Goal: Navigation & Orientation: Understand site structure

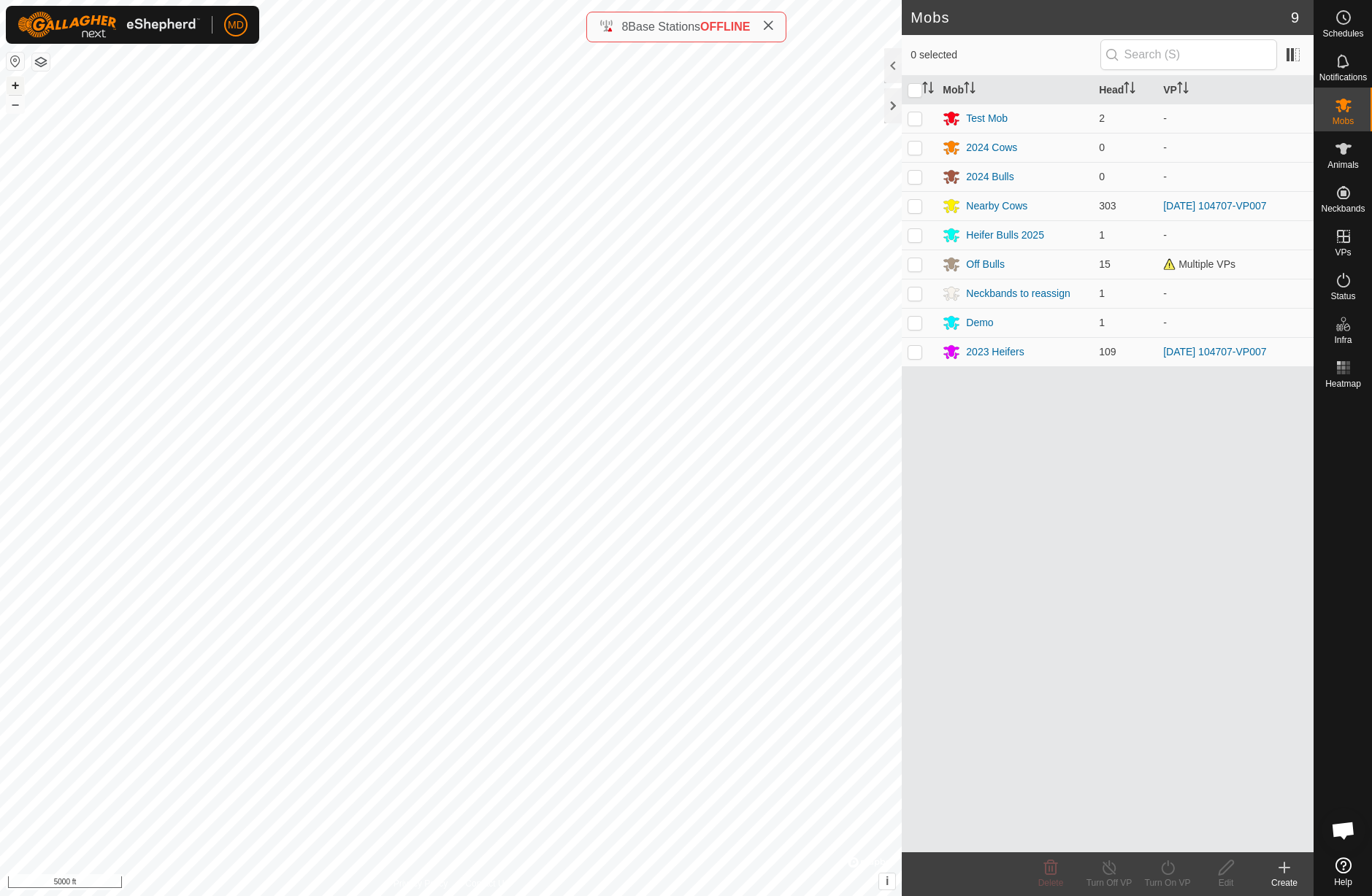
click at [16, 86] on button "+" at bounding box center [16, 86] width 17 height 17
click at [1346, 287] on icon at bounding box center [1343, 280] width 17 height 17
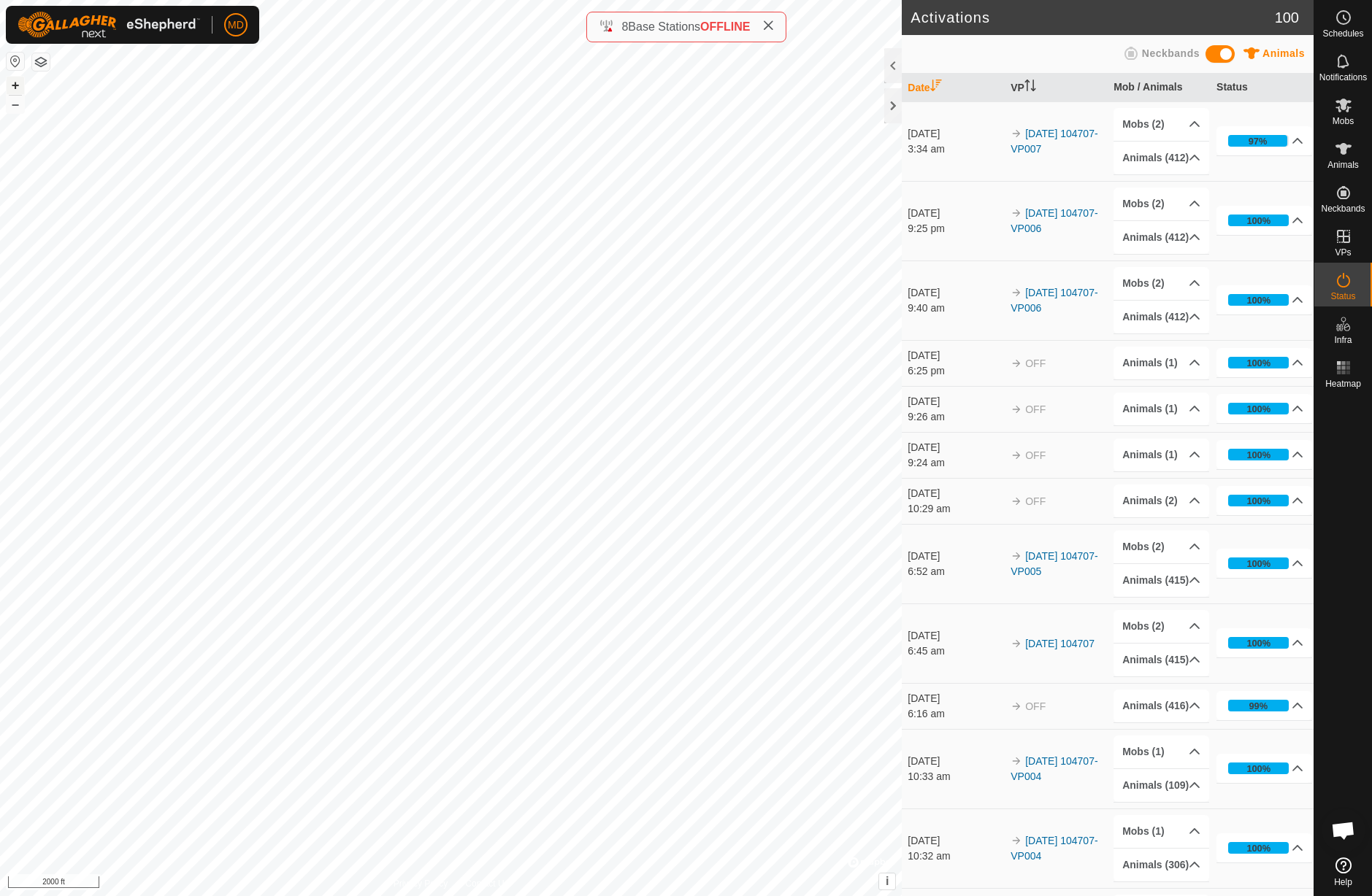
click at [15, 85] on button "+" at bounding box center [16, 86] width 17 height 17
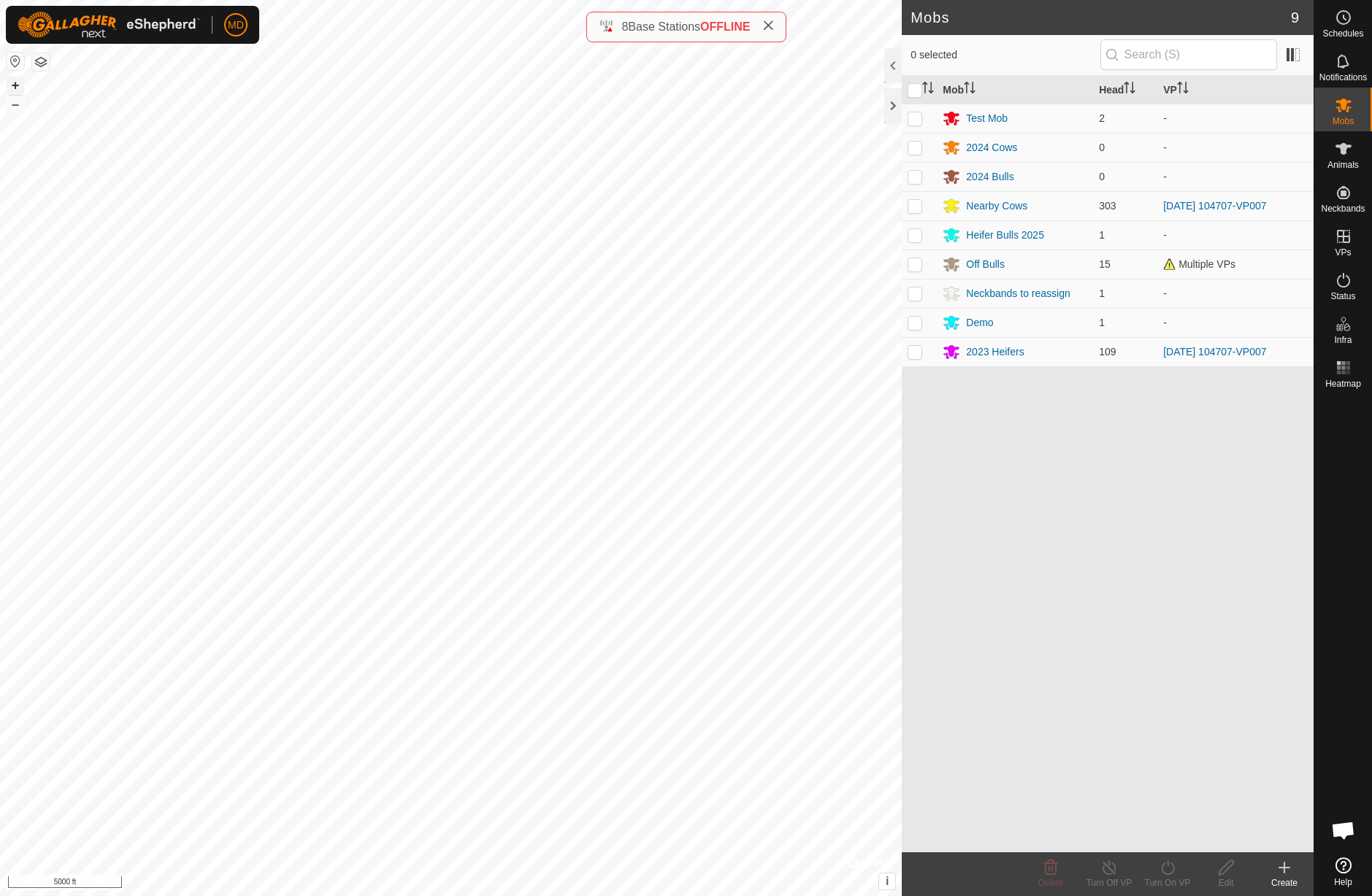
click at [16, 87] on button "+" at bounding box center [16, 86] width 17 height 17
